Goal: Navigation & Orientation: Find specific page/section

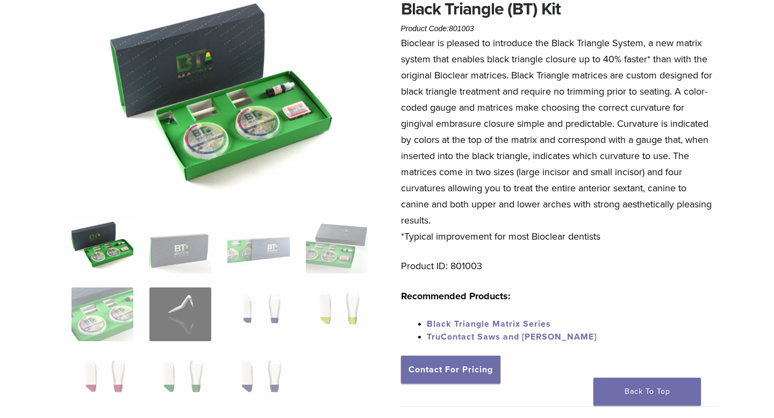
scroll to position [105, 0]
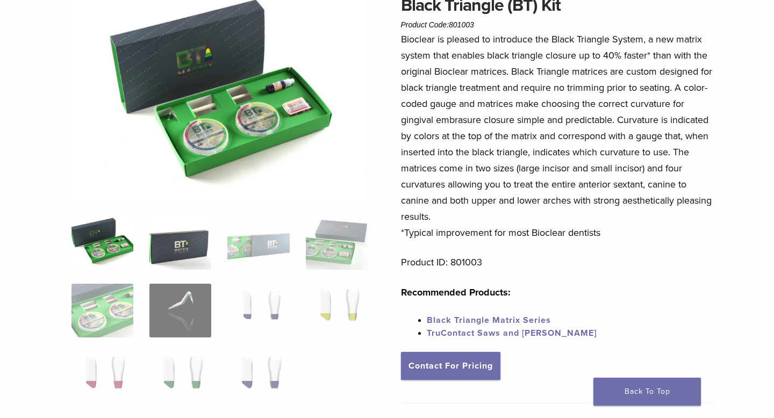
click at [200, 249] on img at bounding box center [180, 243] width 62 height 54
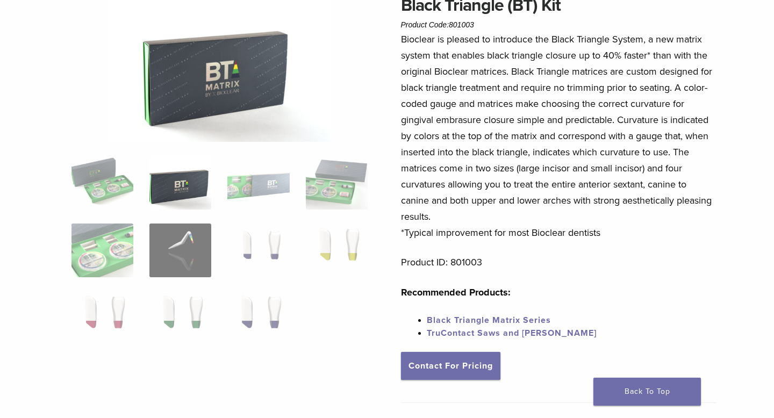
click at [266, 213] on ol at bounding box center [219, 257] width 313 height 203
click at [274, 195] on img at bounding box center [258, 183] width 62 height 54
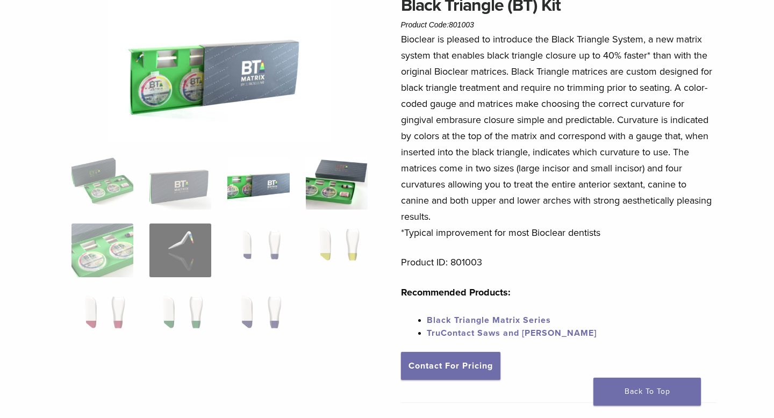
click at [342, 188] on img at bounding box center [337, 183] width 62 height 54
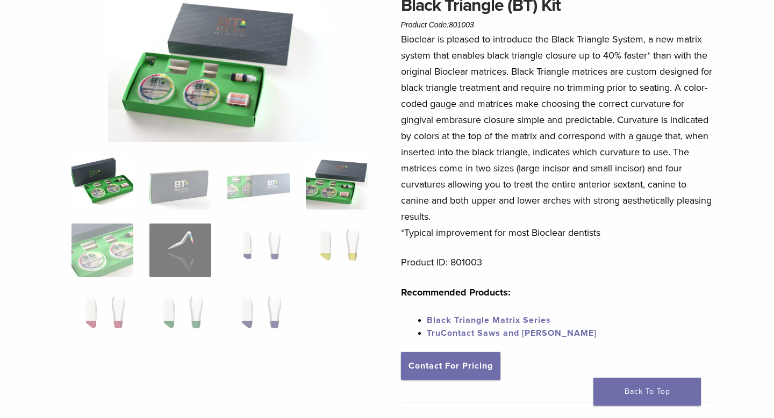
click at [103, 174] on img at bounding box center [102, 183] width 62 height 54
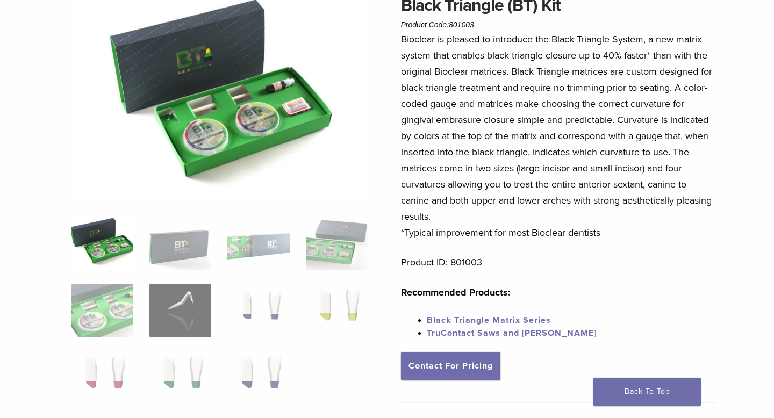
click at [92, 259] on img at bounding box center [102, 243] width 62 height 54
click at [88, 281] on ol at bounding box center [219, 317] width 313 height 203
click at [88, 304] on img at bounding box center [102, 311] width 62 height 54
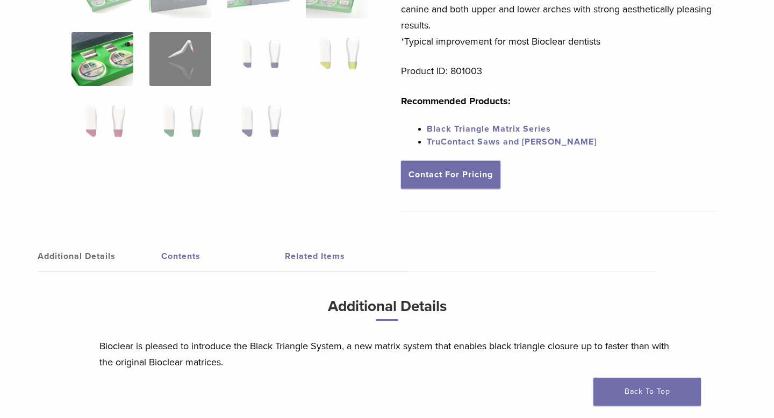
scroll to position [0, 0]
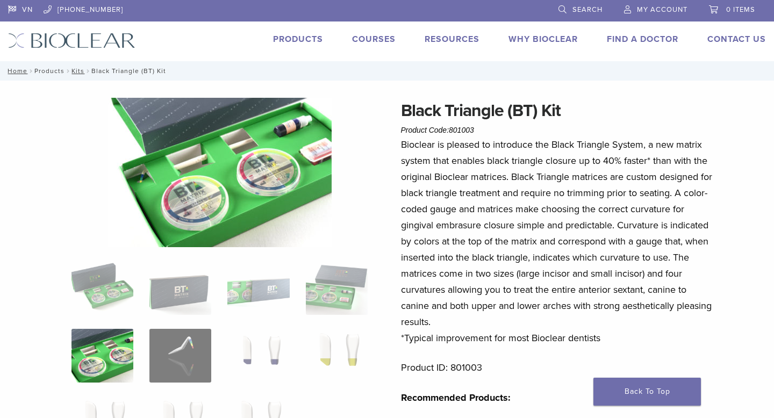
click at [46, 71] on link "Products" at bounding box center [49, 71] width 30 height 8
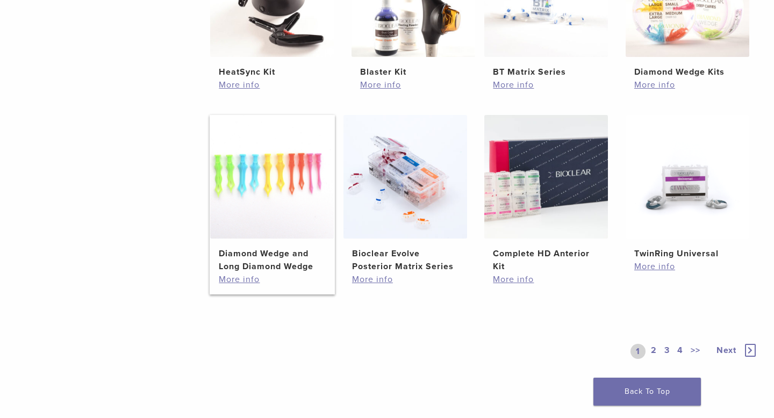
scroll to position [658, 0]
